Goal: Task Accomplishment & Management: Manage account settings

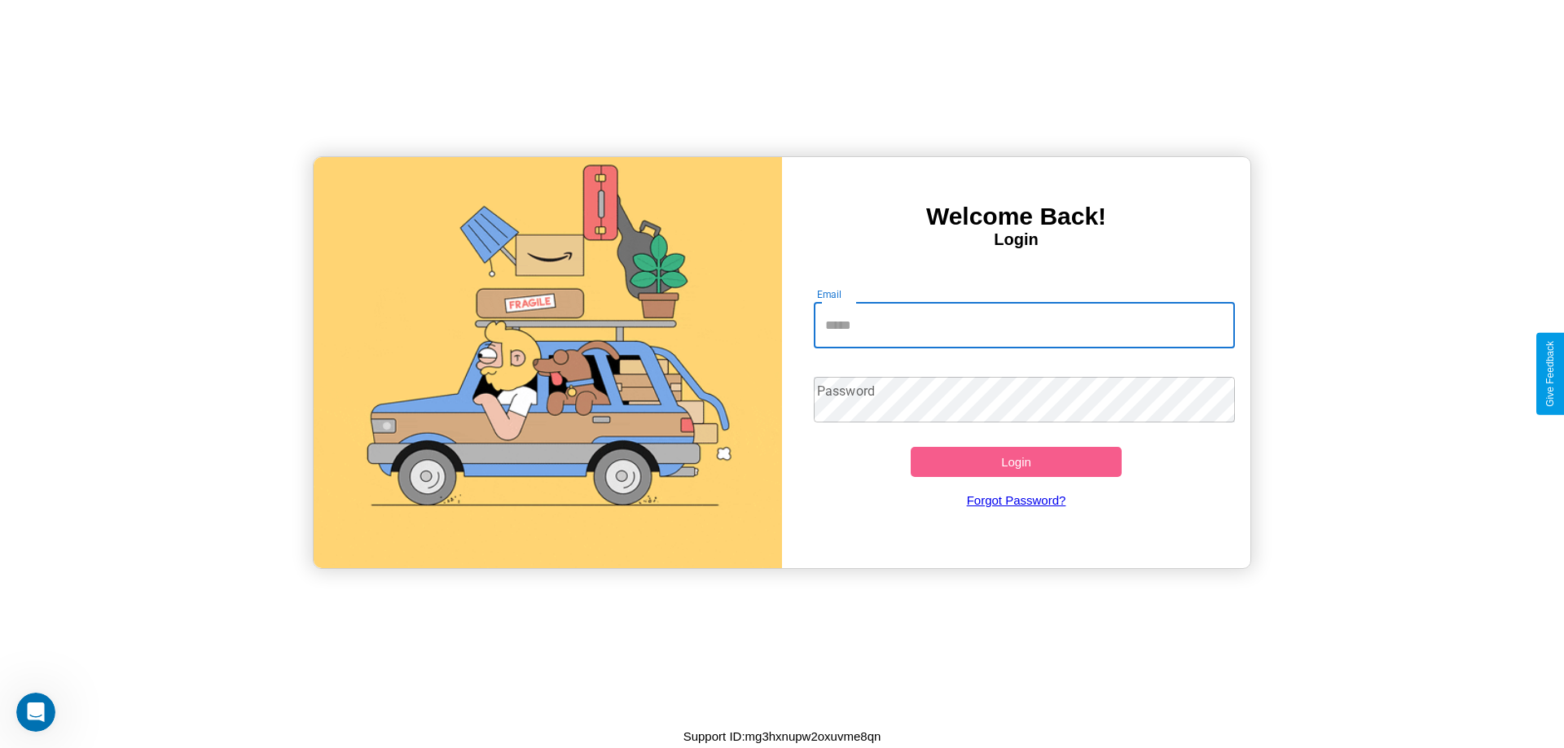
click at [1024, 325] on input "Email" at bounding box center [1025, 326] width 422 height 46
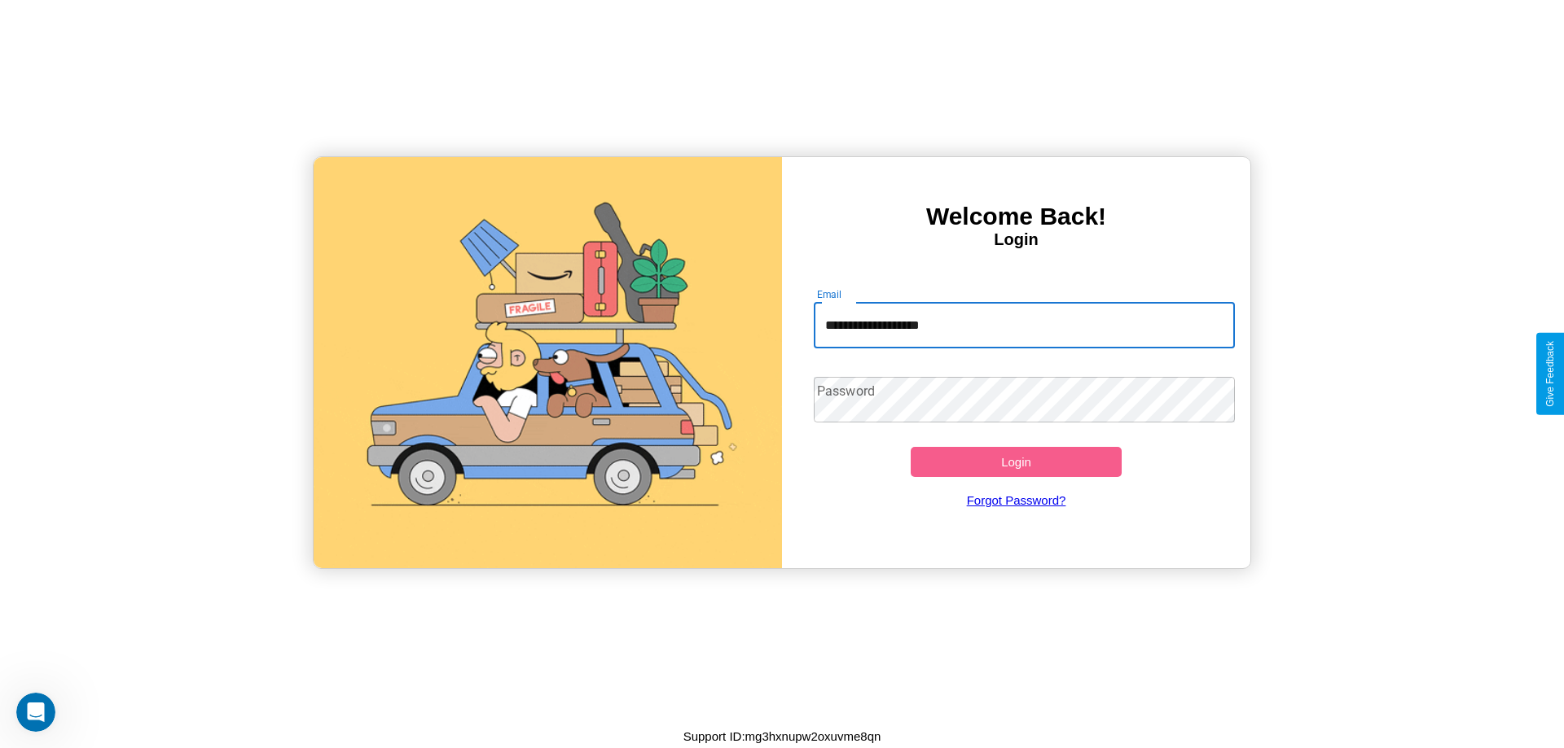
type input "**********"
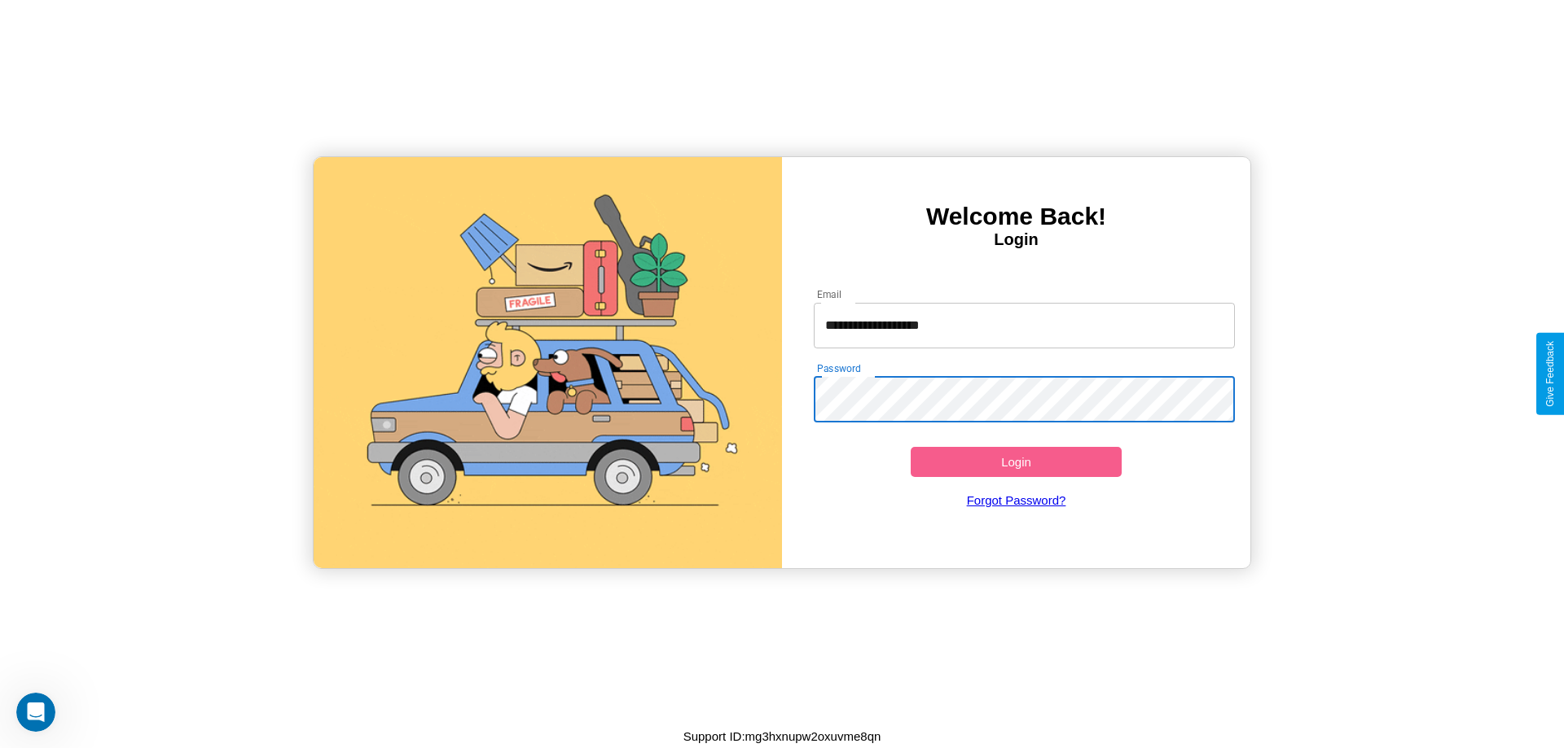
click at [1016, 462] on button "Login" at bounding box center [1015, 462] width 211 height 30
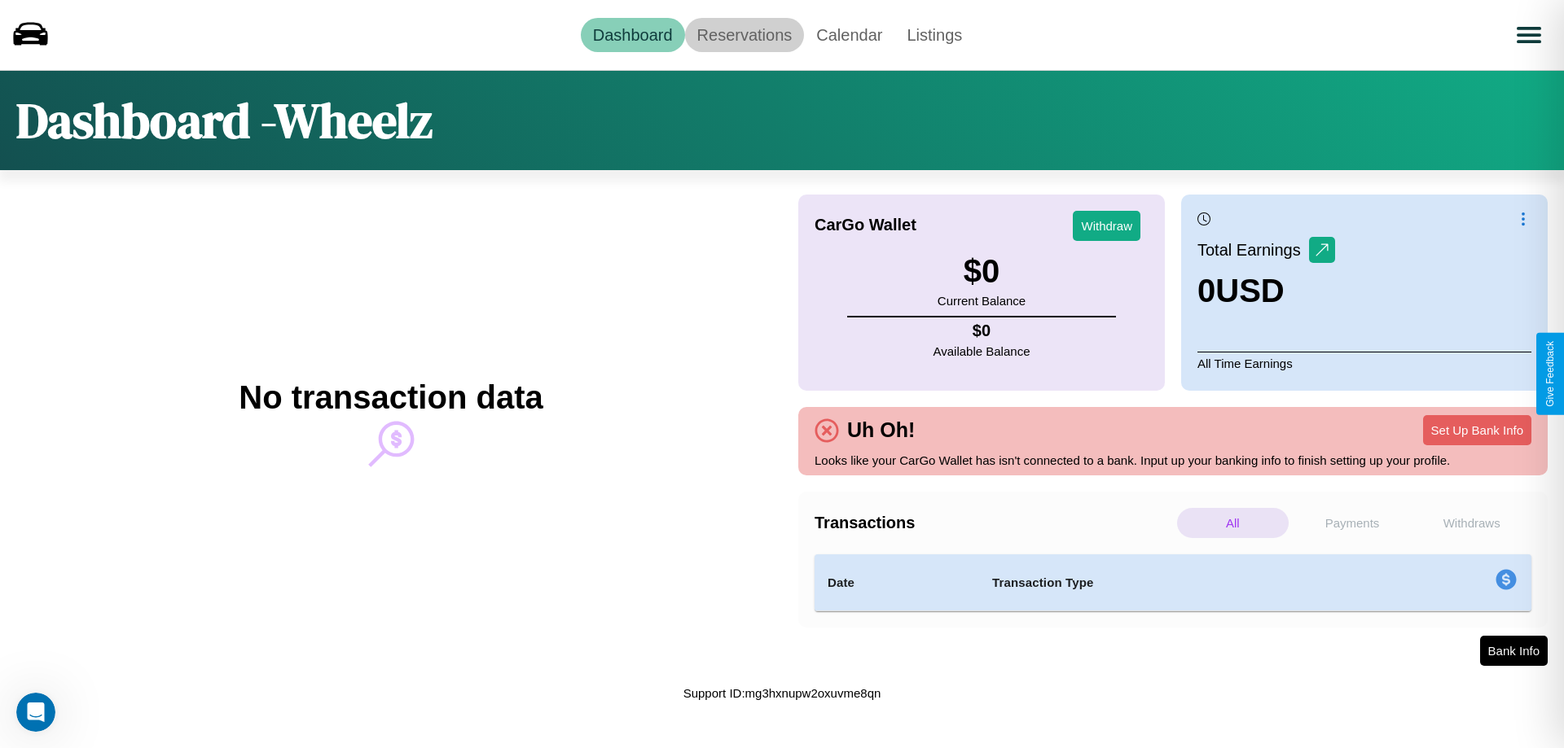
click at [744, 34] on link "Reservations" at bounding box center [745, 35] width 120 height 34
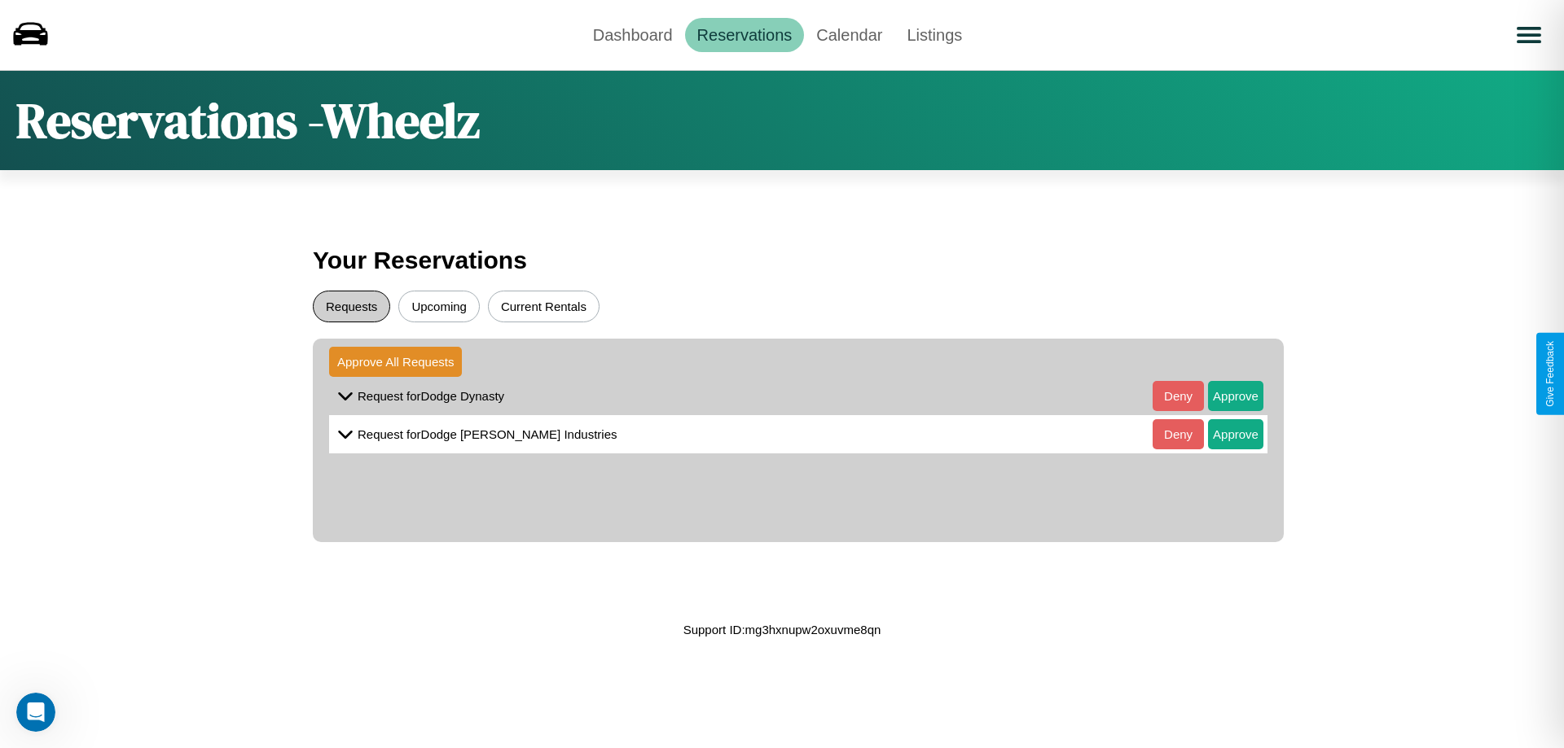
click at [351, 306] on button "Requests" at bounding box center [351, 307] width 77 height 32
click at [1223, 396] on button "Approve" at bounding box center [1235, 396] width 55 height 30
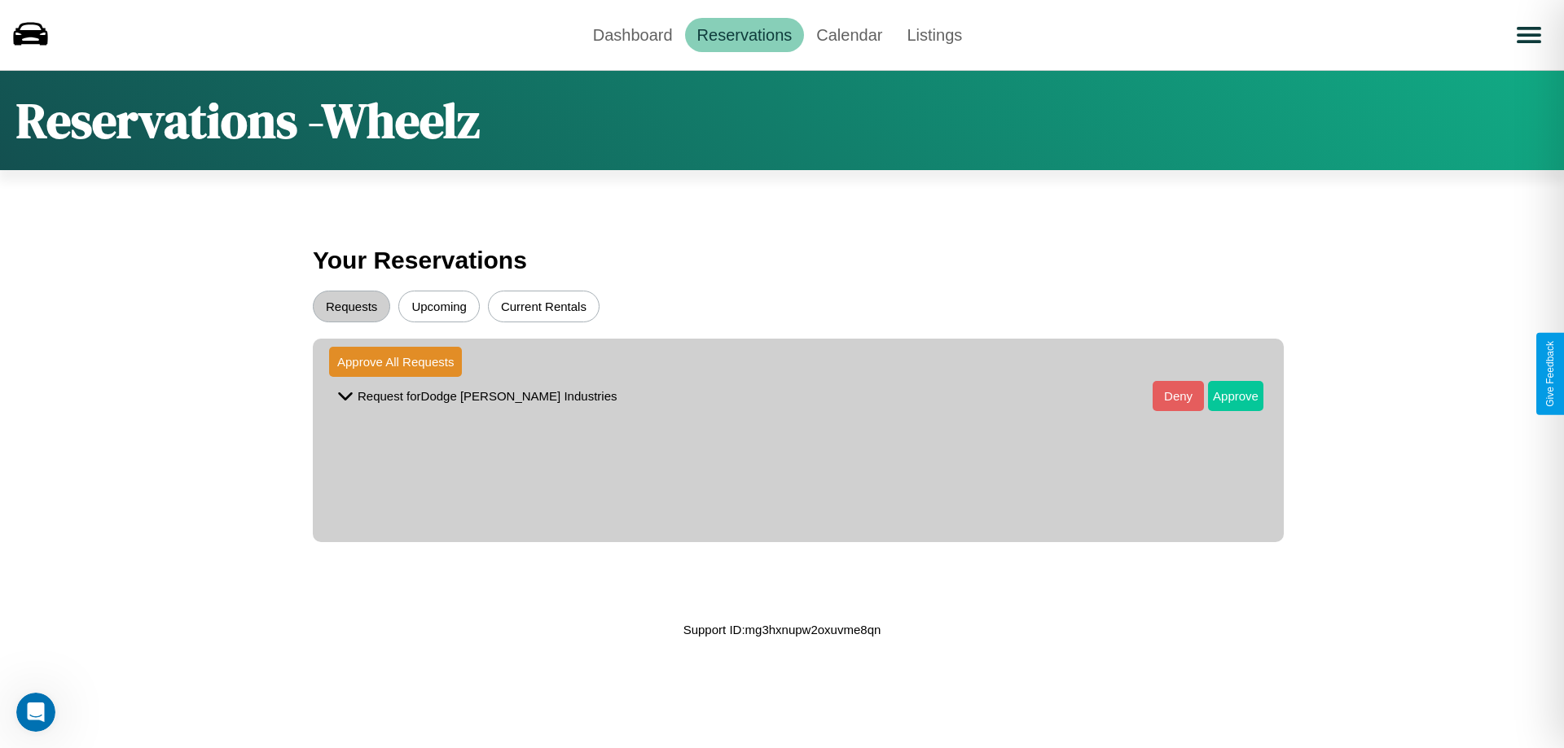
click at [1223, 396] on button "Approve" at bounding box center [1235, 396] width 55 height 30
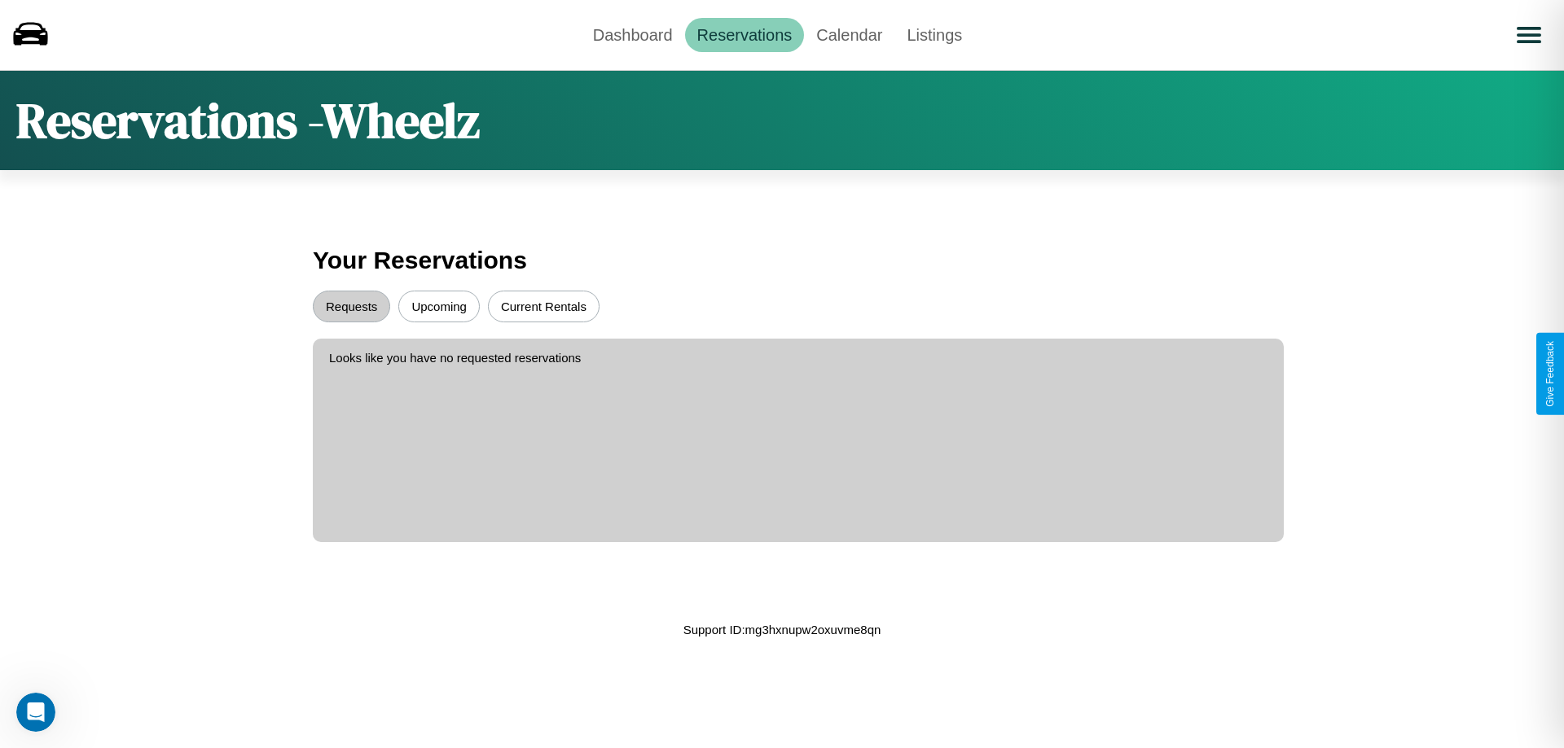
click at [439, 306] on button "Upcoming" at bounding box center [438, 307] width 81 height 32
click at [543, 306] on button "Current Rentals" at bounding box center [544, 307] width 112 height 32
click at [632, 34] on link "Dashboard" at bounding box center [633, 35] width 104 height 34
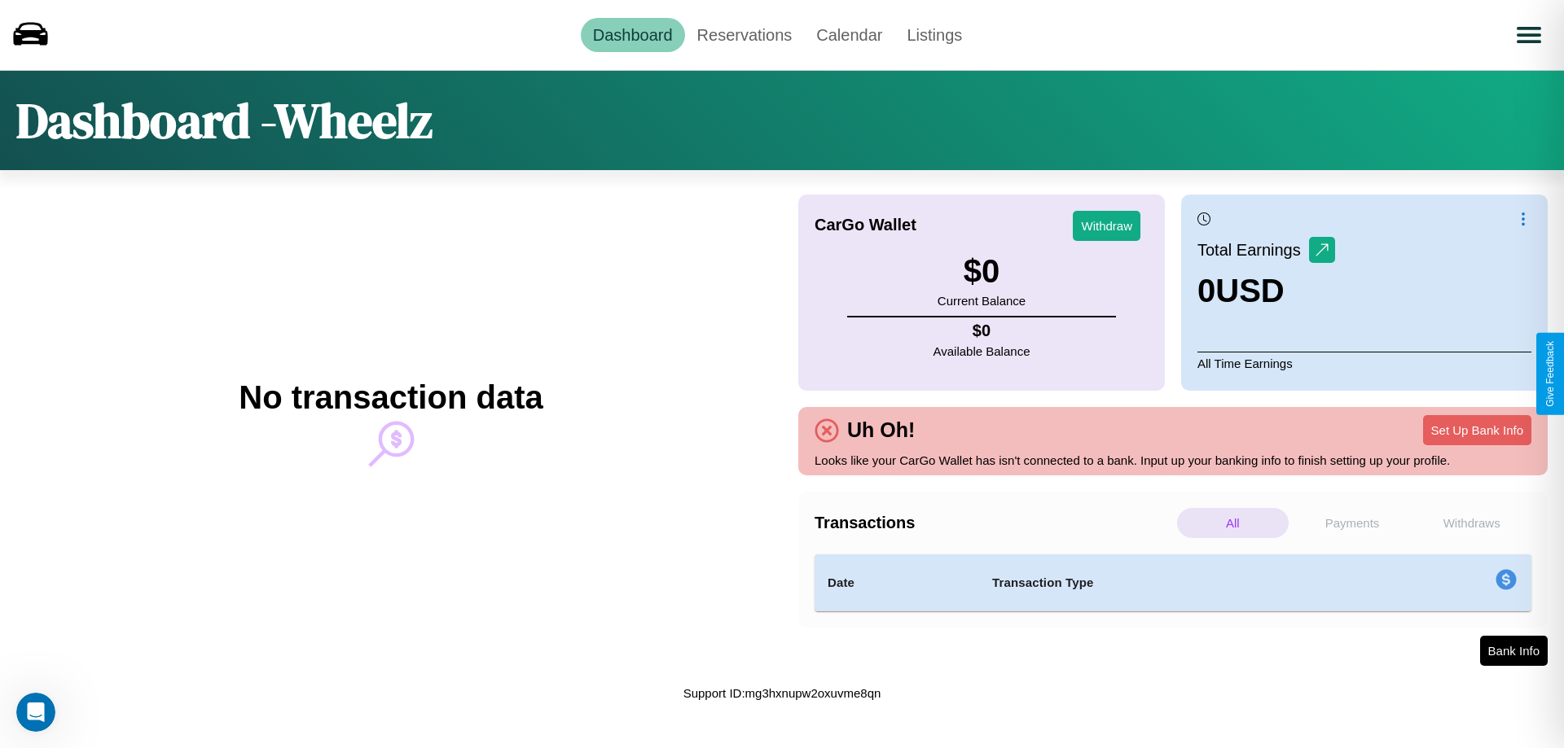
click at [1232, 523] on p "All" at bounding box center [1233, 523] width 112 height 30
click at [1471, 523] on p "Withdraws" at bounding box center [1471, 523] width 112 height 30
click at [1352, 523] on p "Payments" at bounding box center [1353, 523] width 112 height 30
click at [1232, 523] on p "All" at bounding box center [1233, 523] width 112 height 30
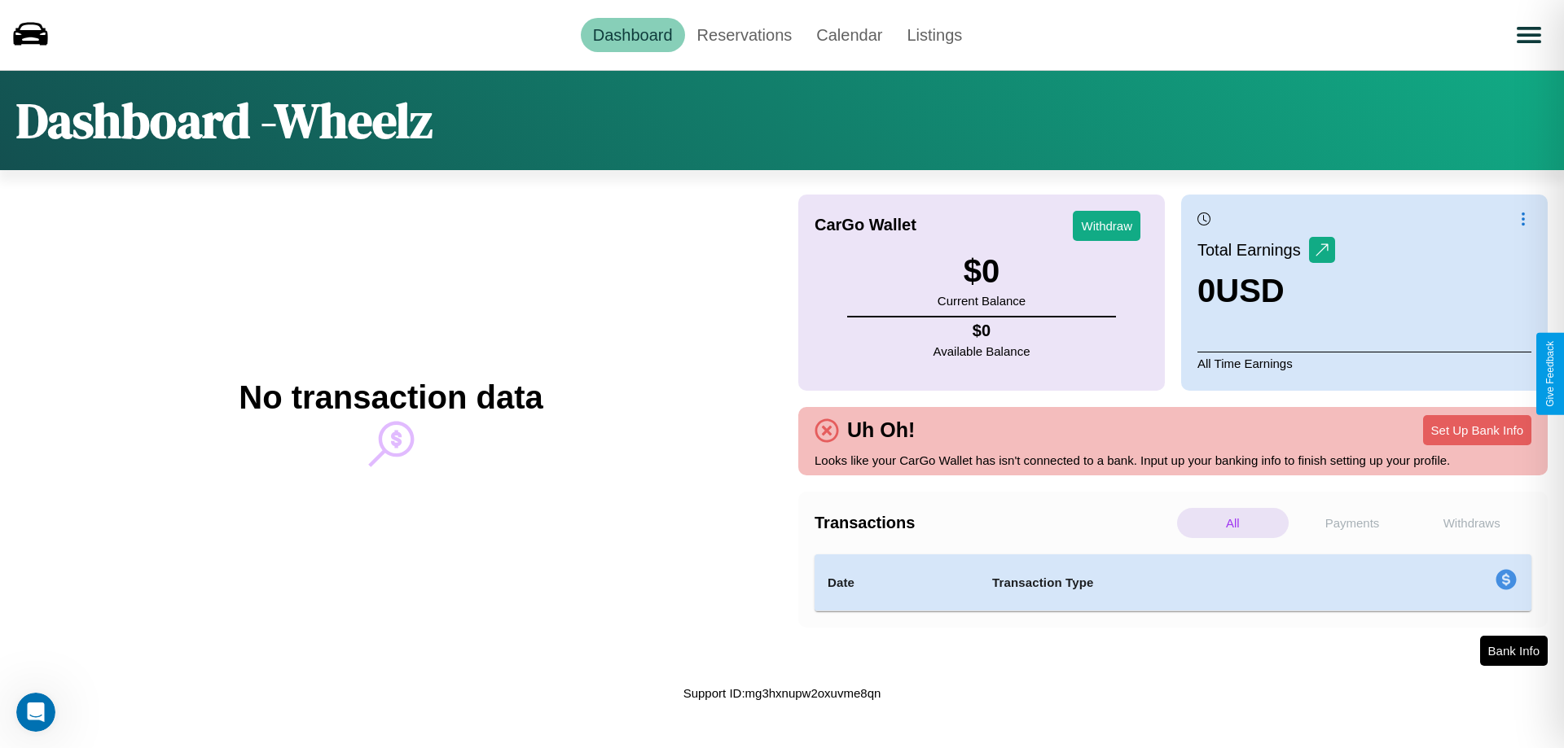
click at [1352, 523] on p "Payments" at bounding box center [1353, 523] width 112 height 30
click at [1476, 430] on button "Set Up Bank Info" at bounding box center [1477, 430] width 108 height 30
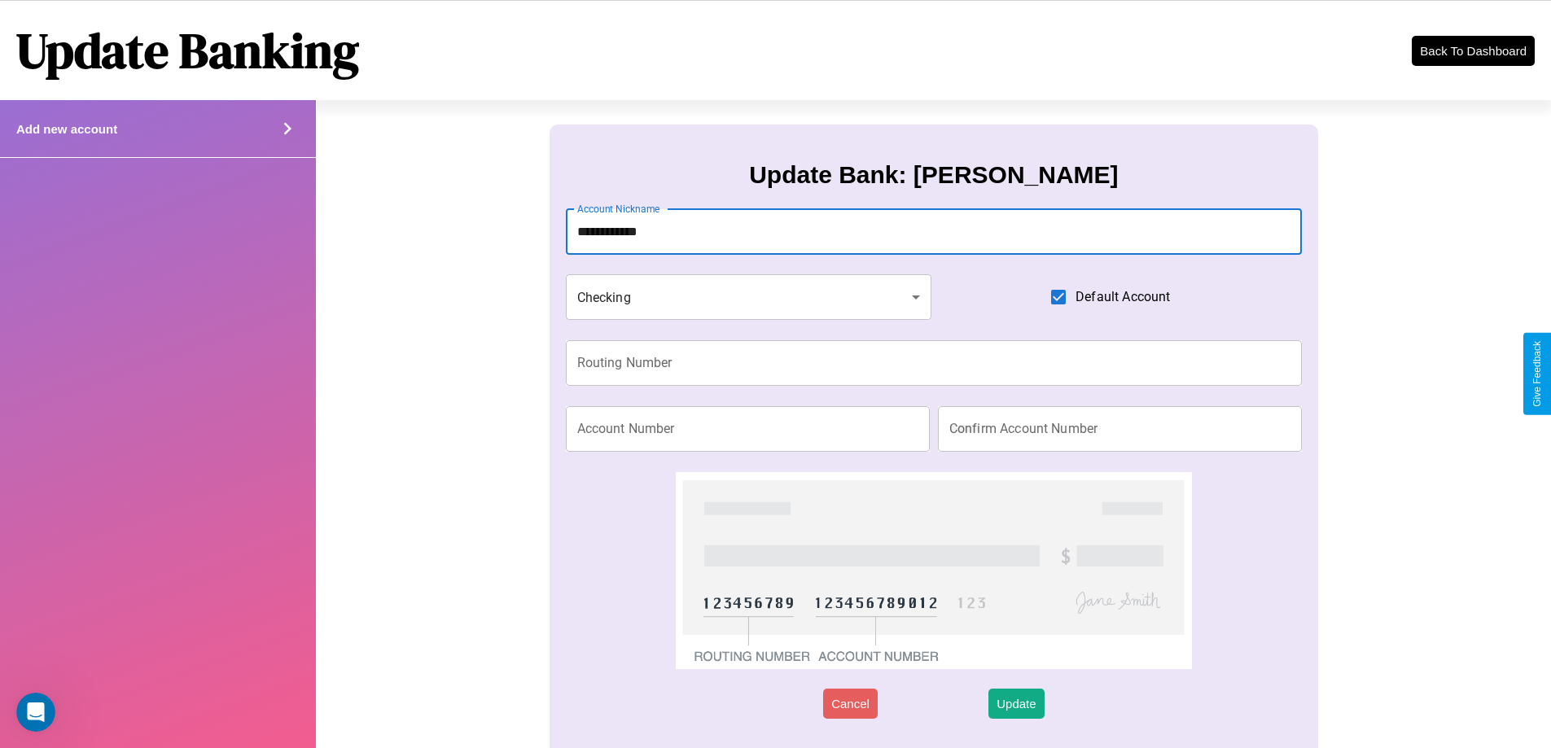
type input "**********"
